Goal: Information Seeking & Learning: Learn about a topic

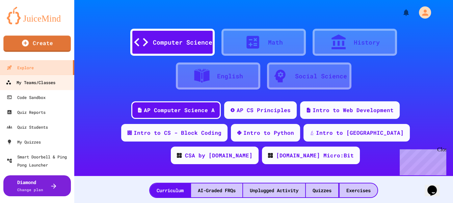
click at [45, 85] on div "My Teams/Classes" at bounding box center [31, 82] width 50 height 8
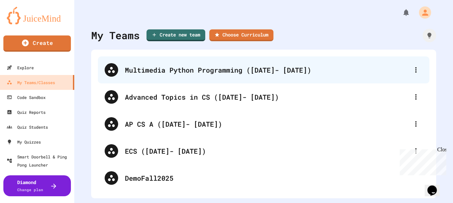
click at [180, 74] on div "Multimedia Python Programming ([DATE]- [DATE])" at bounding box center [267, 70] width 284 height 10
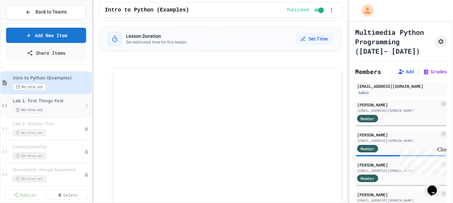
click at [55, 100] on span "Lab 1: First Things First" at bounding box center [48, 101] width 71 height 6
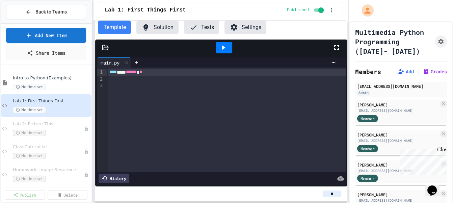
click at [106, 47] on icon at bounding box center [106, 47] width 6 height 5
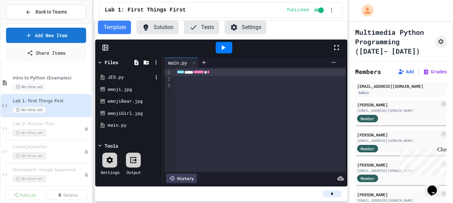
click at [118, 74] on div "JES.py" at bounding box center [129, 77] width 45 height 7
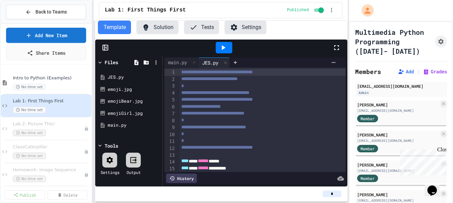
click at [336, 49] on icon at bounding box center [337, 48] width 8 height 8
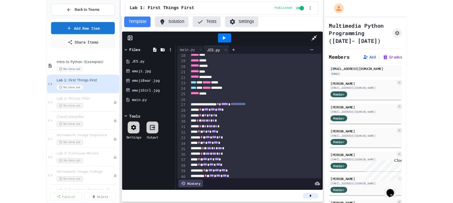
scroll to position [121, 0]
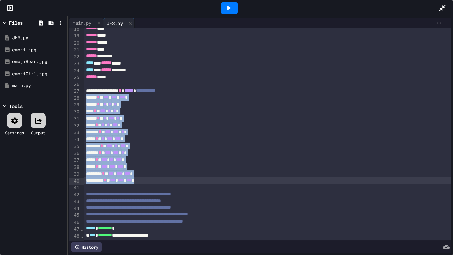
drag, startPoint x: 86, startPoint y: 98, endPoint x: 162, endPoint y: 181, distance: 112.6
click at [87, 20] on div "main.py" at bounding box center [82, 22] width 26 height 7
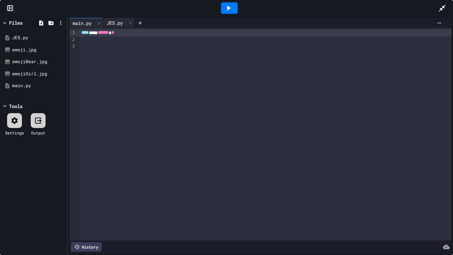
click at [118, 20] on div "JES.py" at bounding box center [114, 22] width 23 height 7
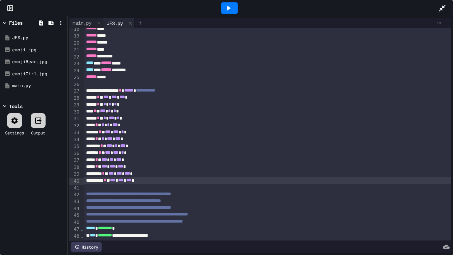
click at [11, 6] on icon at bounding box center [10, 8] width 7 height 7
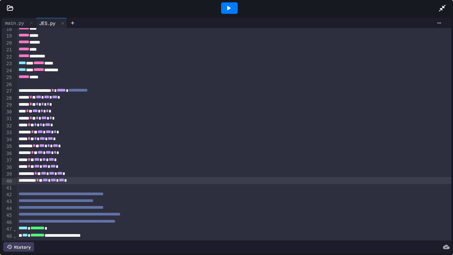
click at [442, 8] on icon at bounding box center [442, 8] width 8 height 8
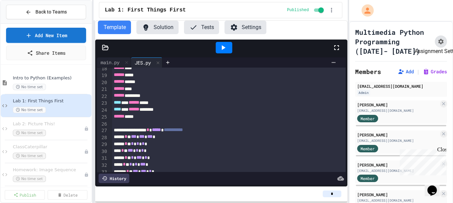
click at [440, 41] on icon "Assignment Settings" at bounding box center [440, 41] width 5 height 5
click at [25, 10] on button "Back to Teams" at bounding box center [46, 12] width 80 height 15
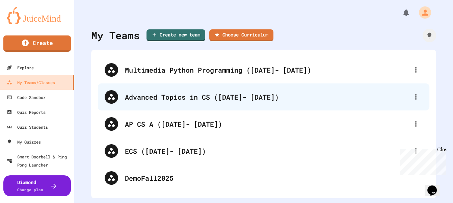
click at [190, 102] on div "Advanced Topics in CS ([DATE]- [DATE])" at bounding box center [264, 96] width 332 height 27
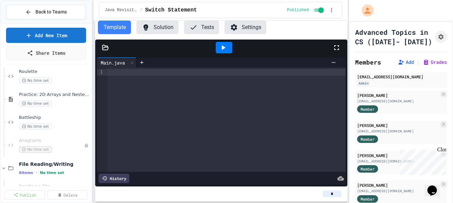
scroll to position [60, 0]
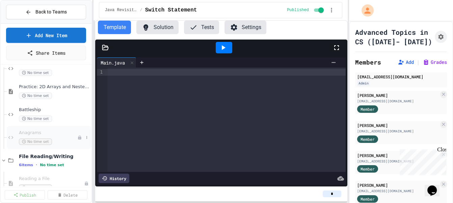
click at [52, 130] on span "Anagrams" at bounding box center [48, 133] width 58 height 6
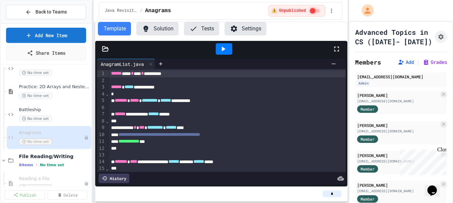
scroll to position [0, 6]
click at [155, 31] on button "Solution" at bounding box center [157, 29] width 42 height 14
